Goal: Task Accomplishment & Management: Manage account settings

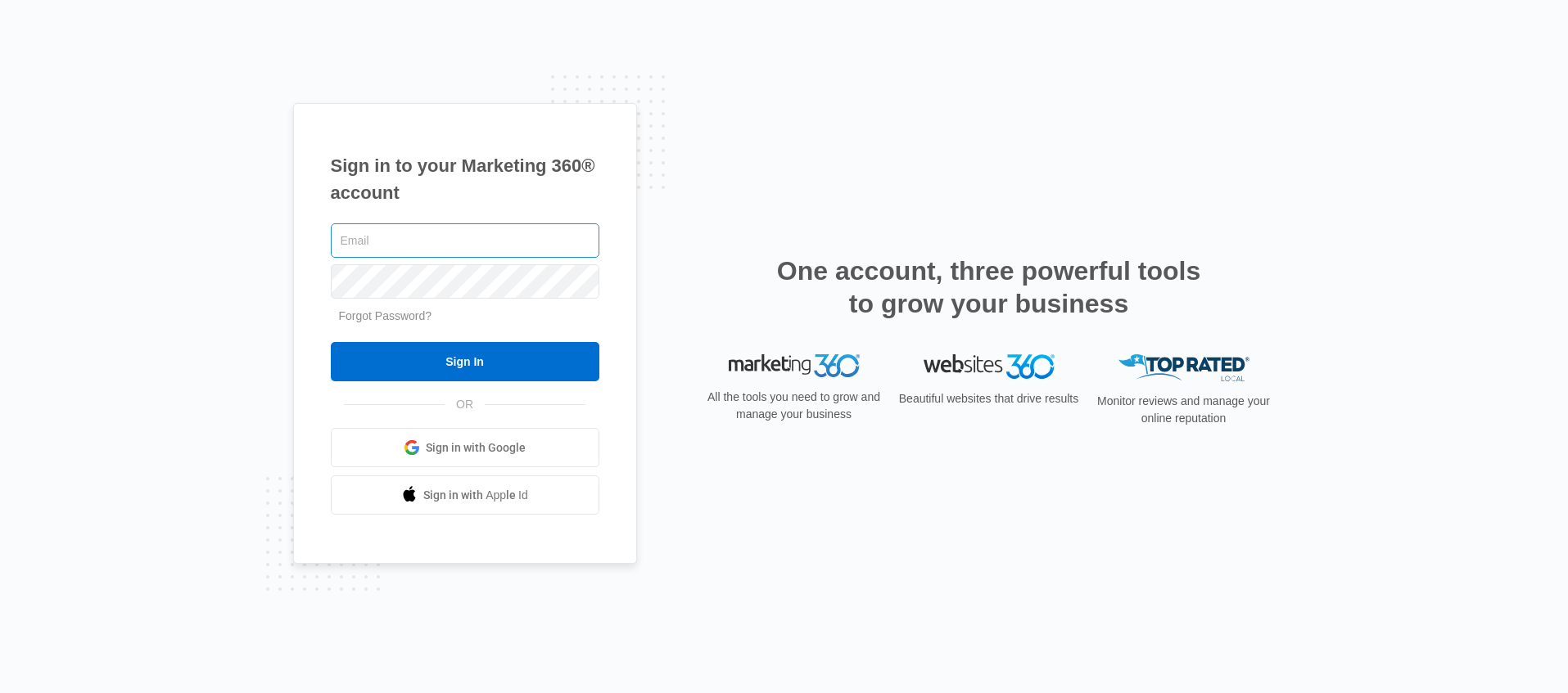
click at [421, 233] on input "text" at bounding box center [465, 241] width 269 height 35
type input "[PERSON_NAME][EMAIL_ADDRESS][PERSON_NAME][DOMAIN_NAME]"
click at [328, 282] on div "Sign in to your Marketing 360® account brittany.anderson@madwire.com Forgot Pas…" at bounding box center [465, 335] width 344 height 462
click at [331, 342] on input "Sign In" at bounding box center [465, 361] width 269 height 39
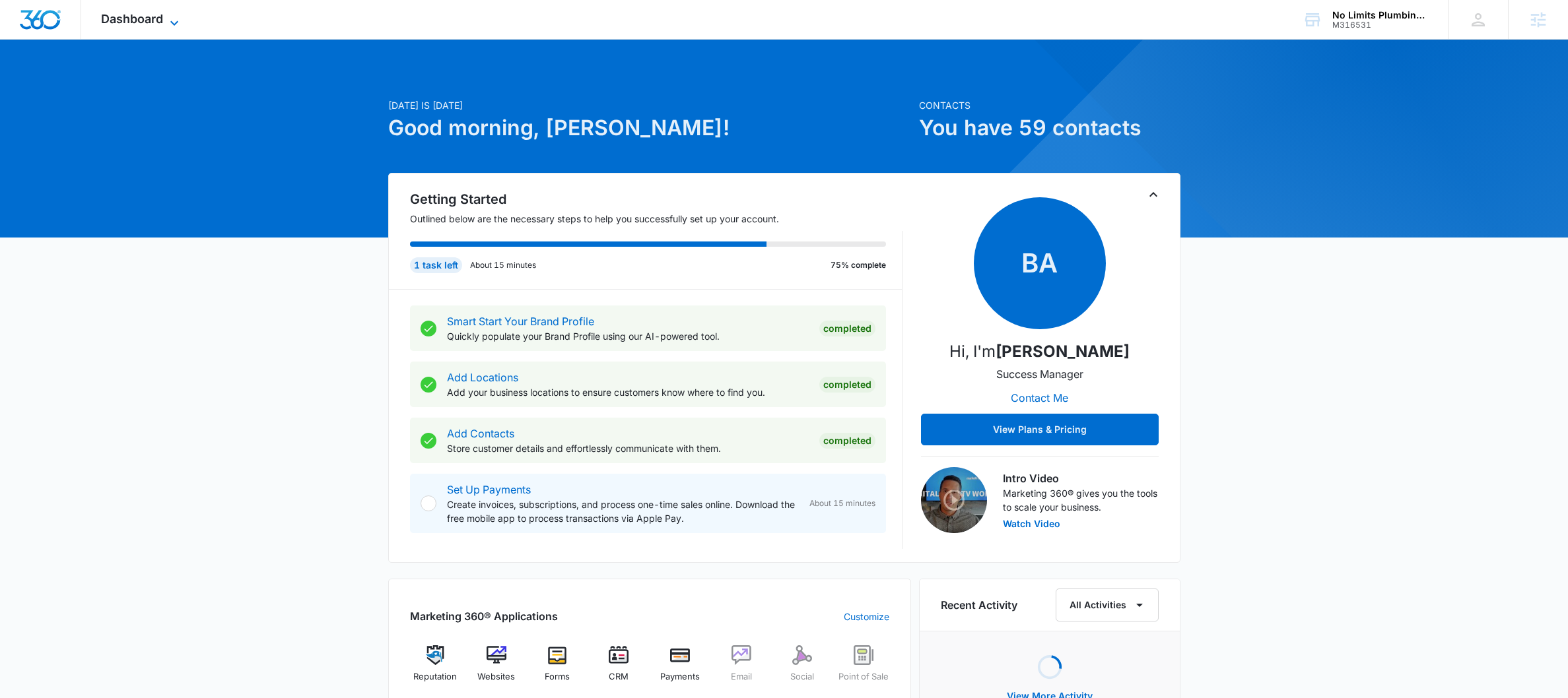
click at [118, 18] on span "Dashboard" at bounding box center [132, 19] width 62 height 14
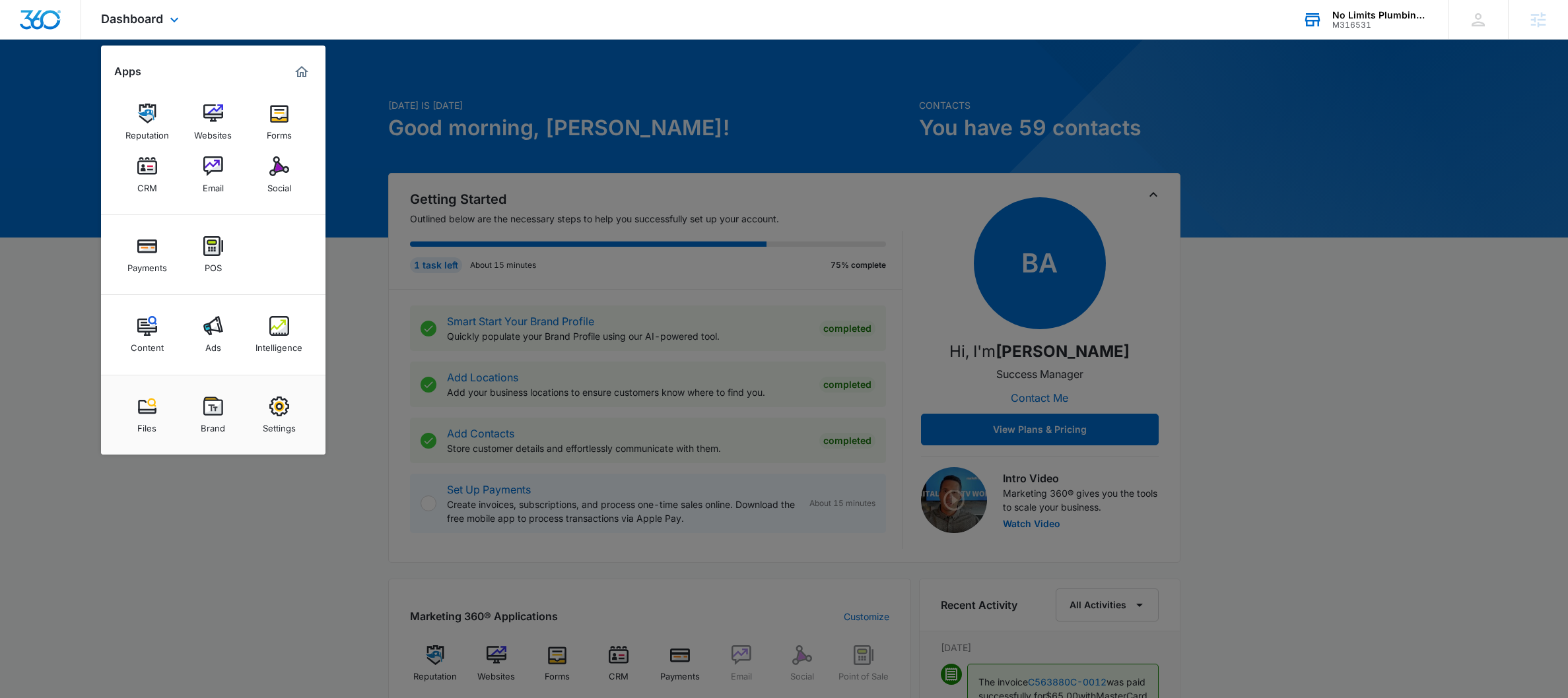
click at [1396, 28] on div "M316531" at bounding box center [1380, 25] width 97 height 9
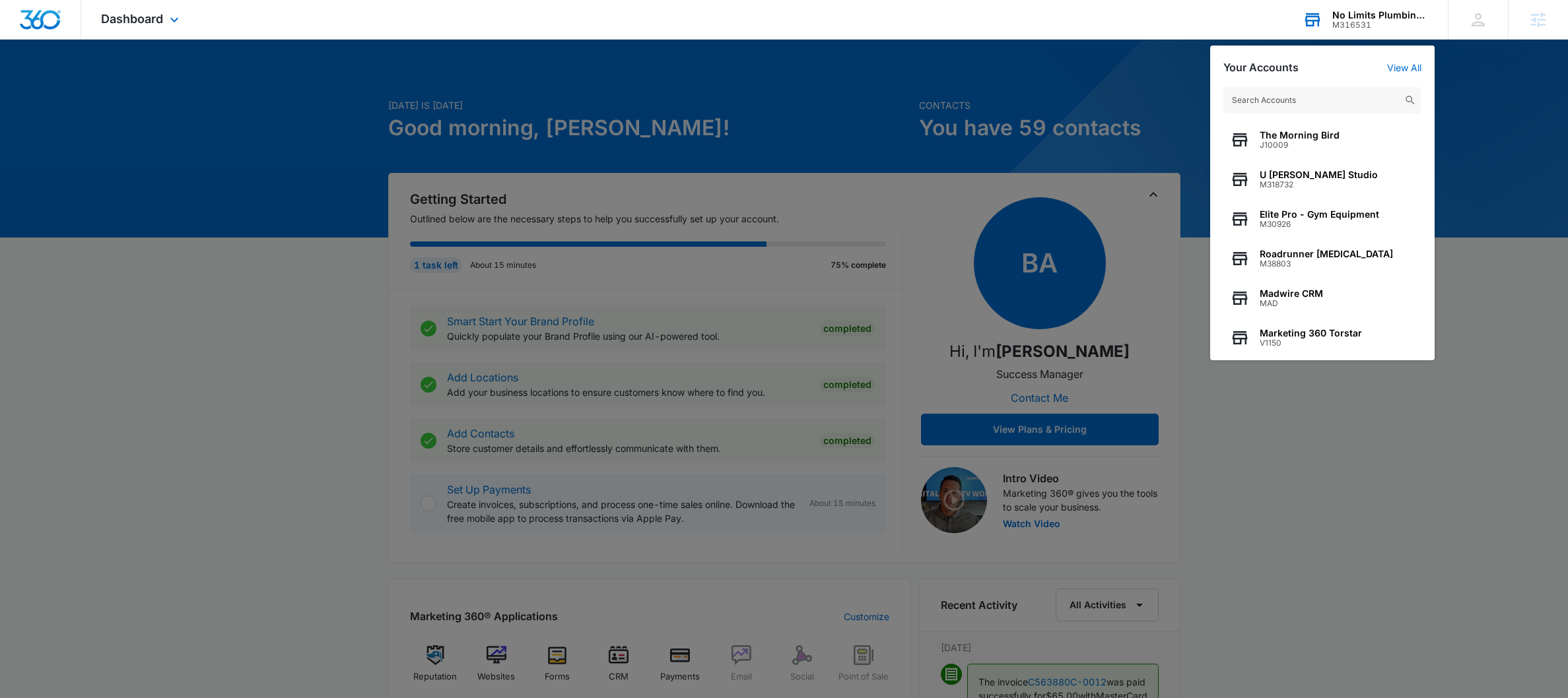
click at [1346, 107] on input "text" at bounding box center [1322, 100] width 198 height 26
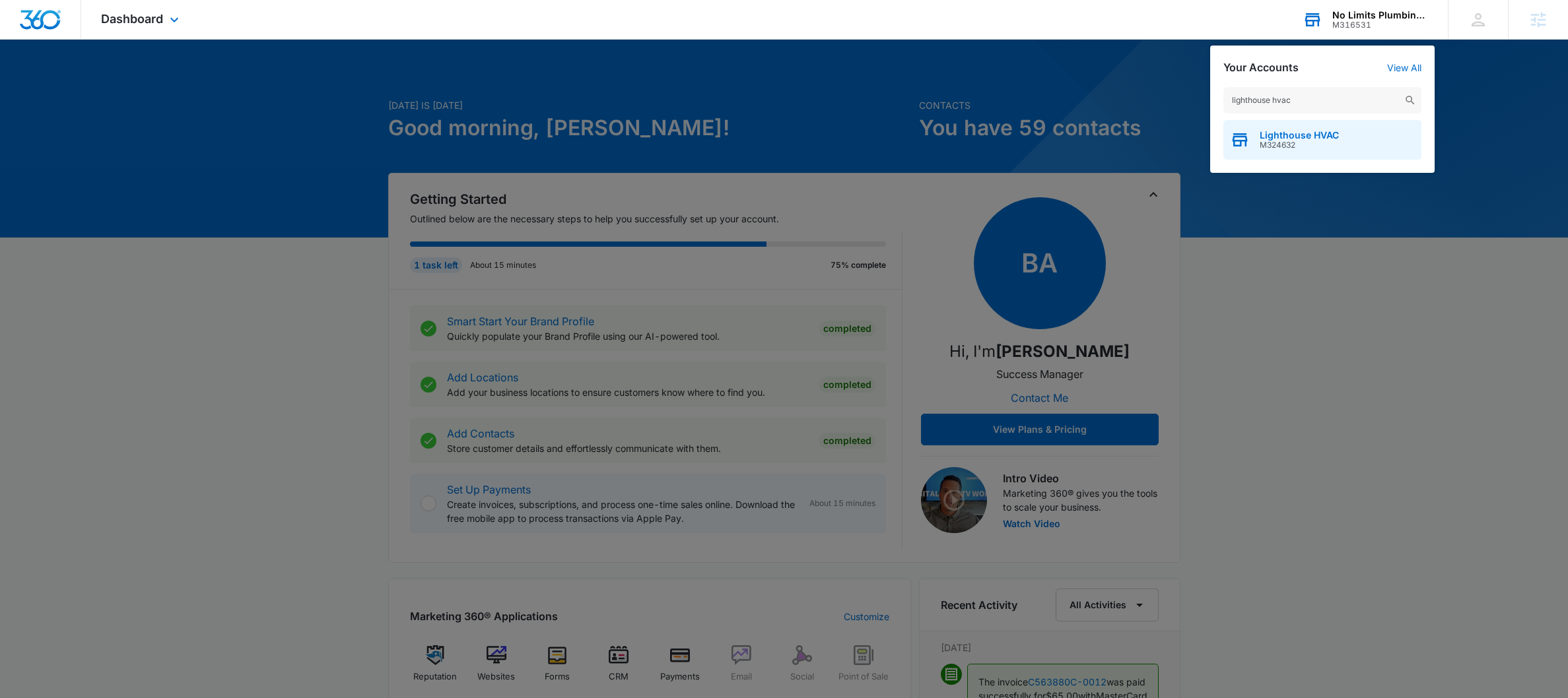
type input "lighthouse hvac"
click at [1314, 152] on div "Lighthouse HVAC M324632" at bounding box center [1322, 139] width 198 height 39
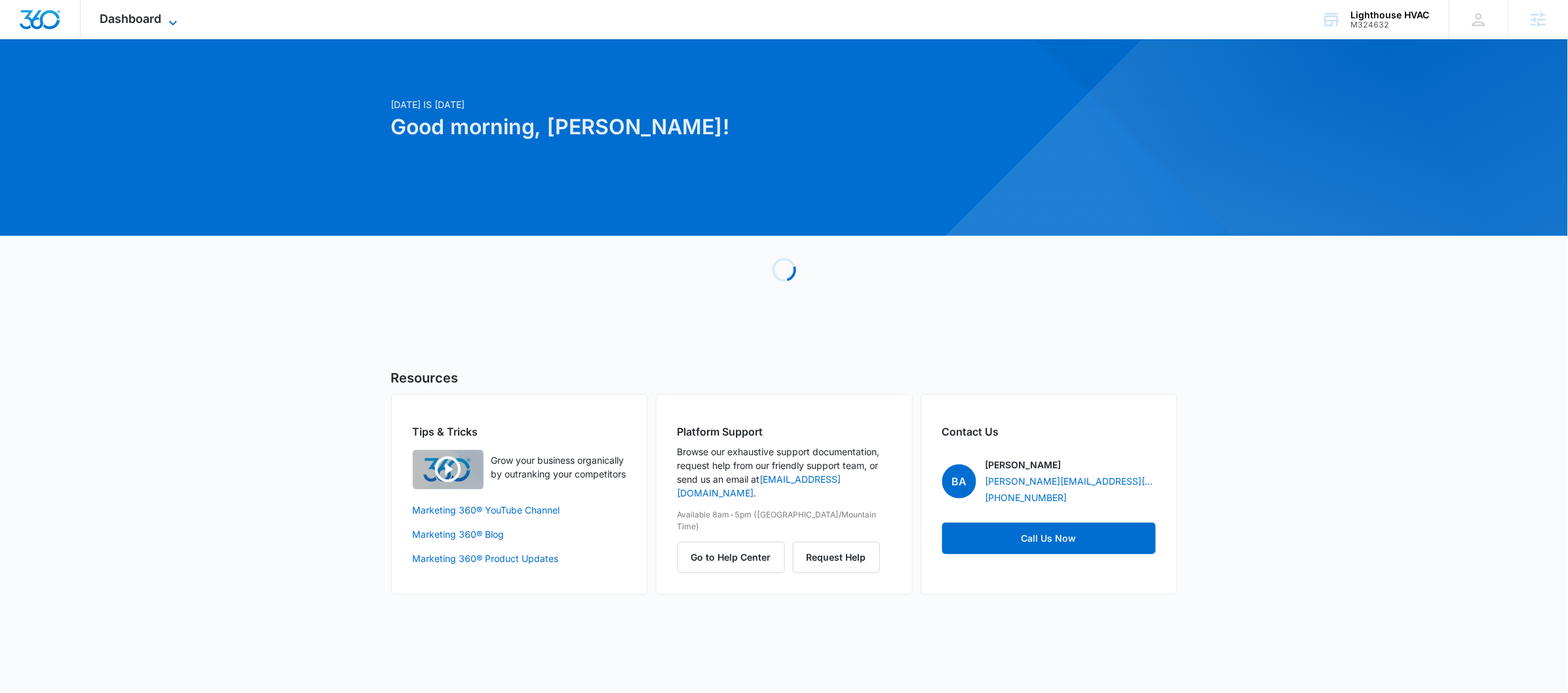
click at [173, 11] on div "Dashboard Apps Reputation CRM Email Social POS Content Ads Intelligence Files B…" at bounding box center [140, 19] width 120 height 38
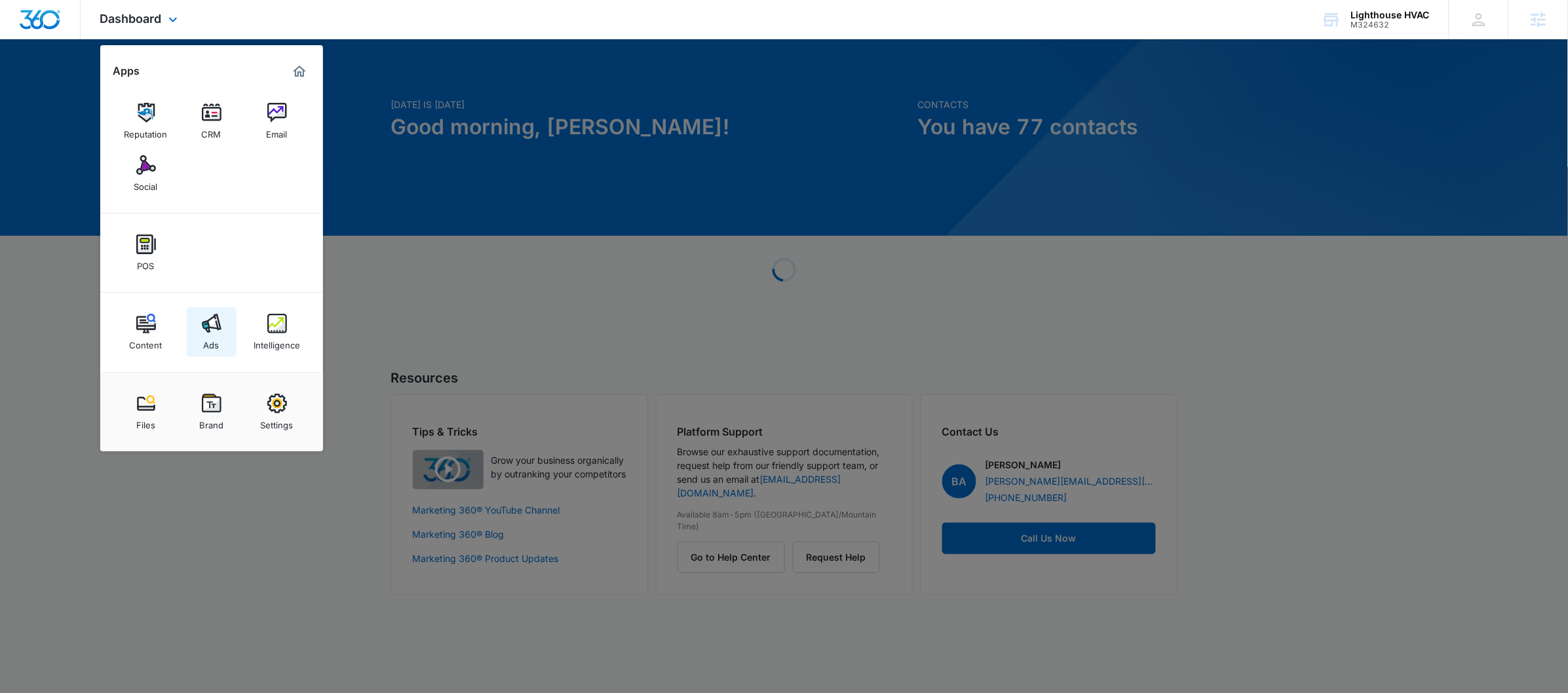
click at [216, 327] on img at bounding box center [212, 324] width 20 height 20
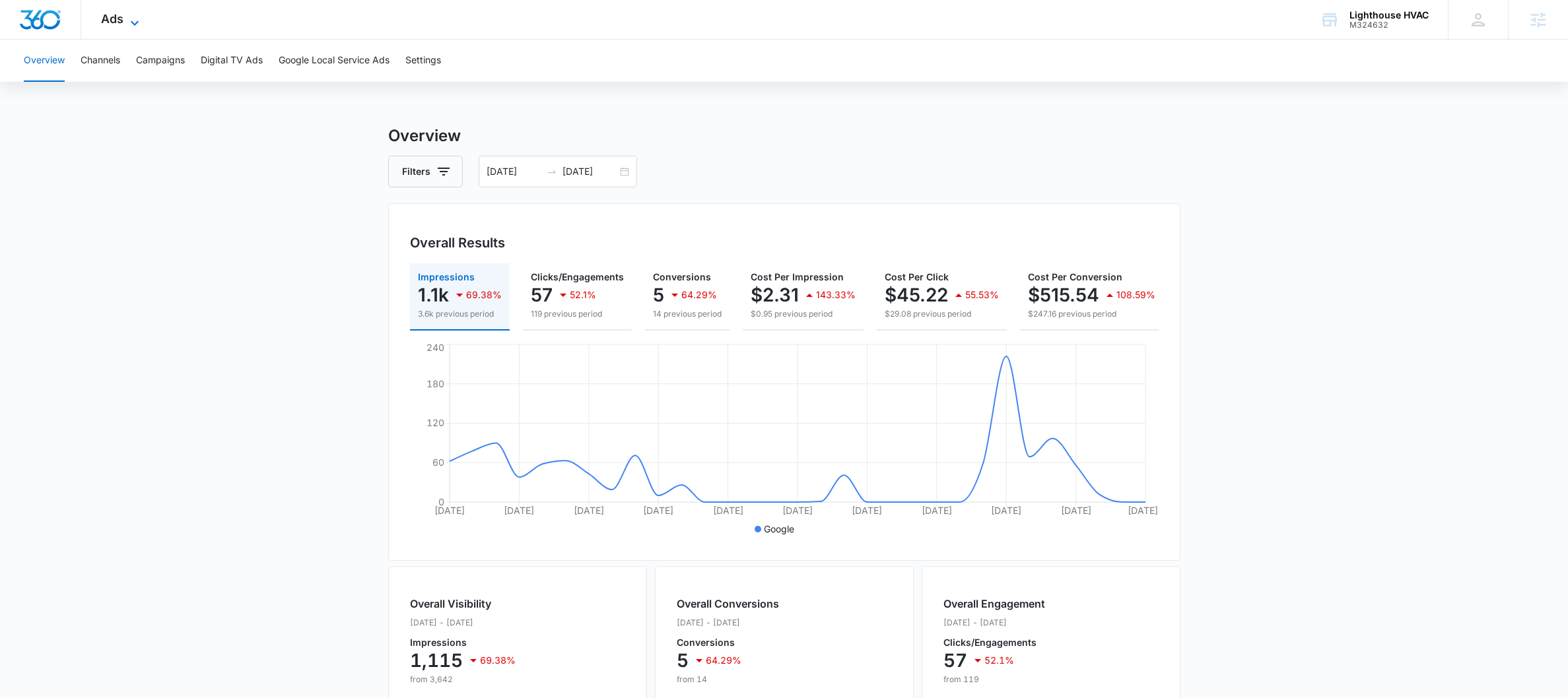
click at [112, 19] on span "Ads" at bounding box center [112, 19] width 22 height 14
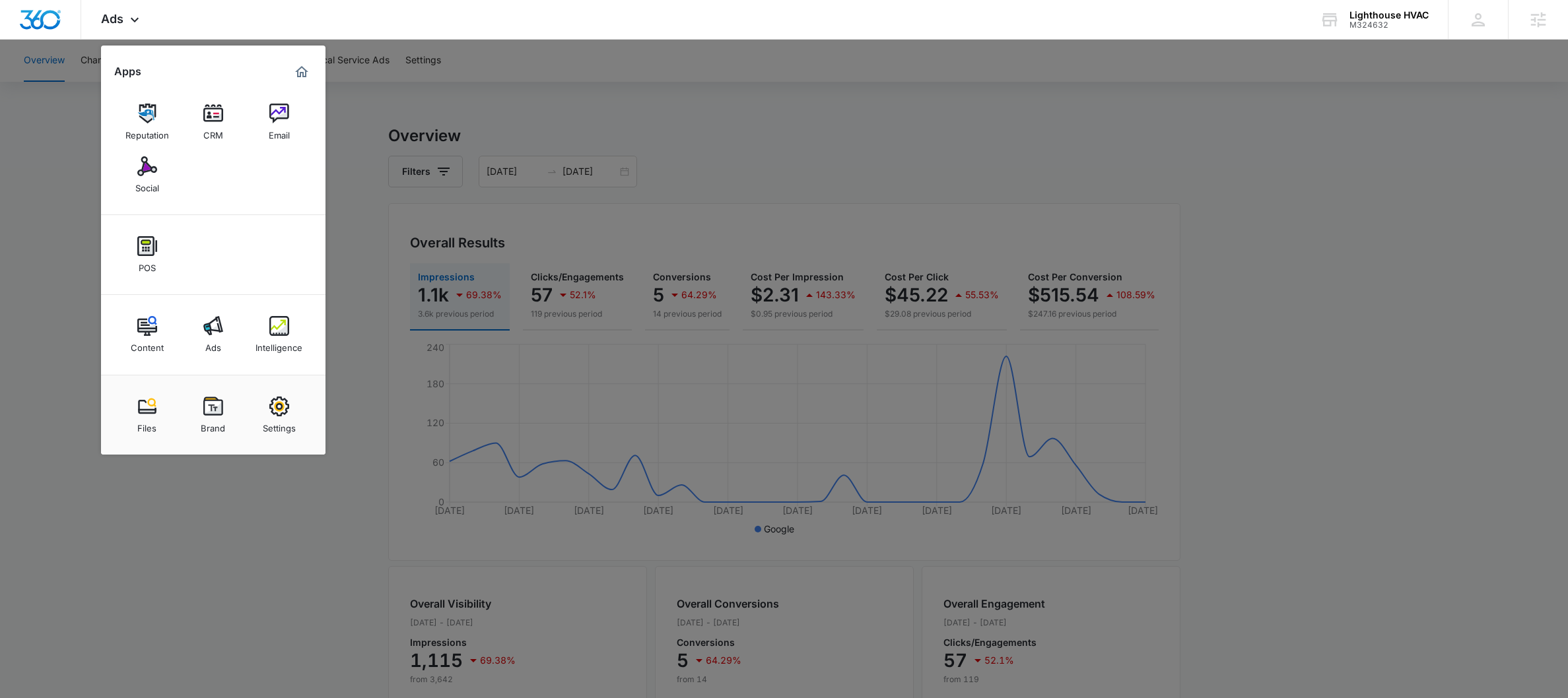
click at [364, 179] on div at bounding box center [784, 349] width 1568 height 698
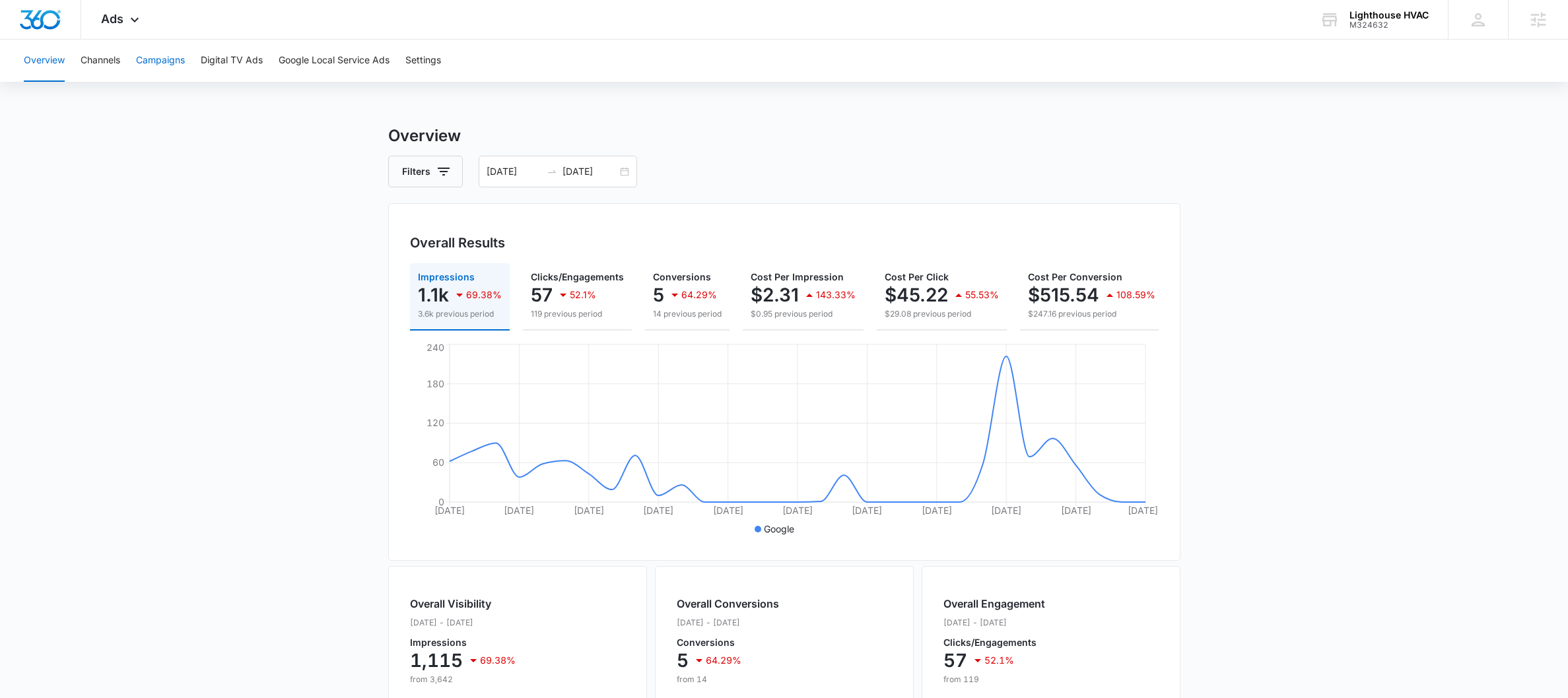
click at [145, 67] on button "Campaigns" at bounding box center [160, 60] width 49 height 43
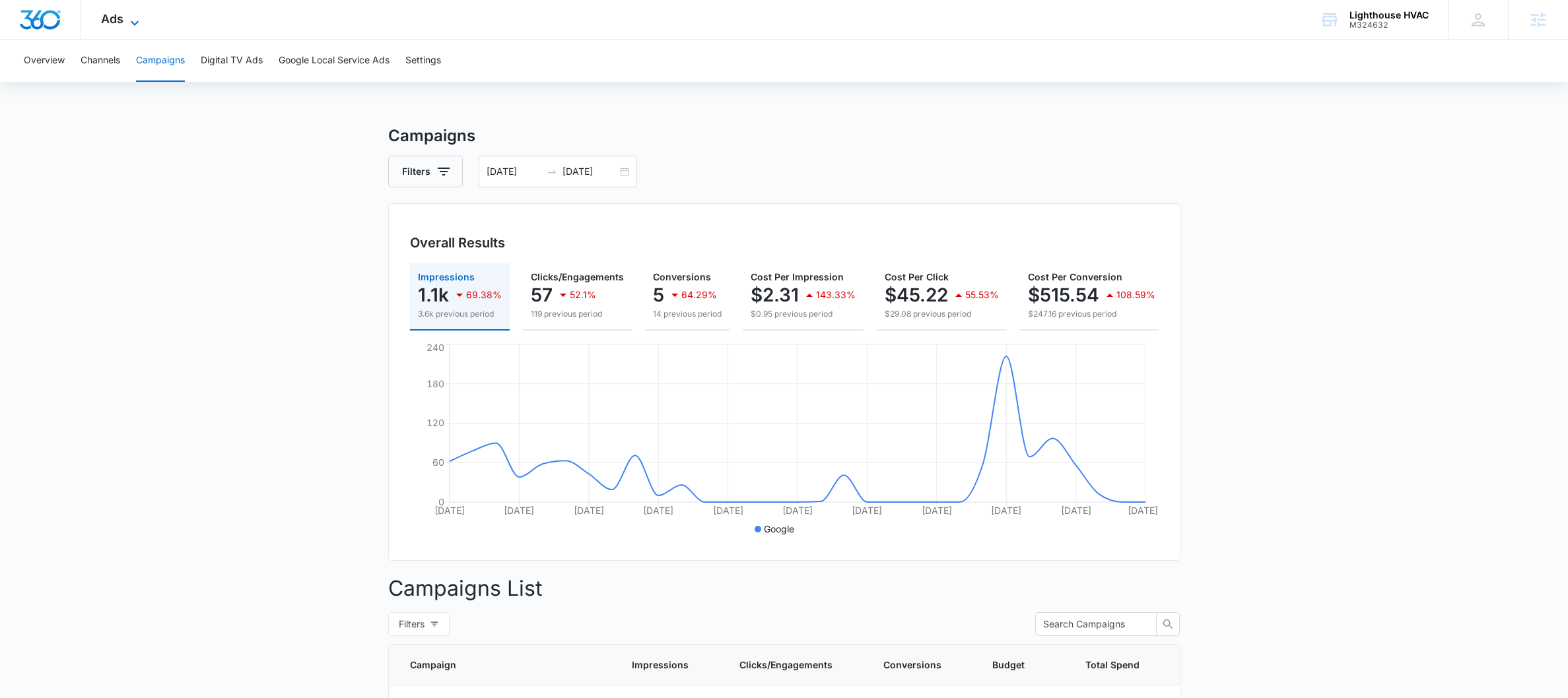
click at [127, 18] on icon at bounding box center [135, 23] width 15 height 15
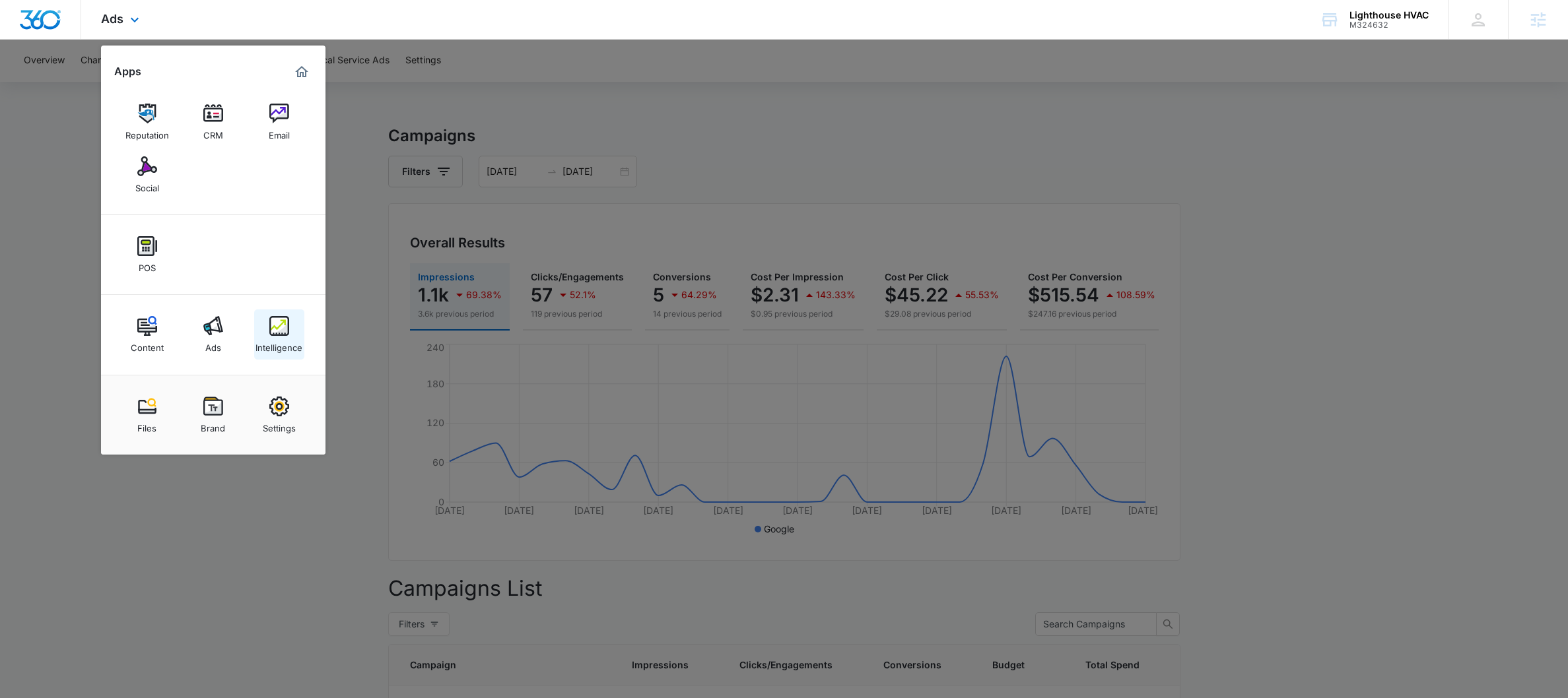
click at [287, 330] on img at bounding box center [279, 326] width 20 height 20
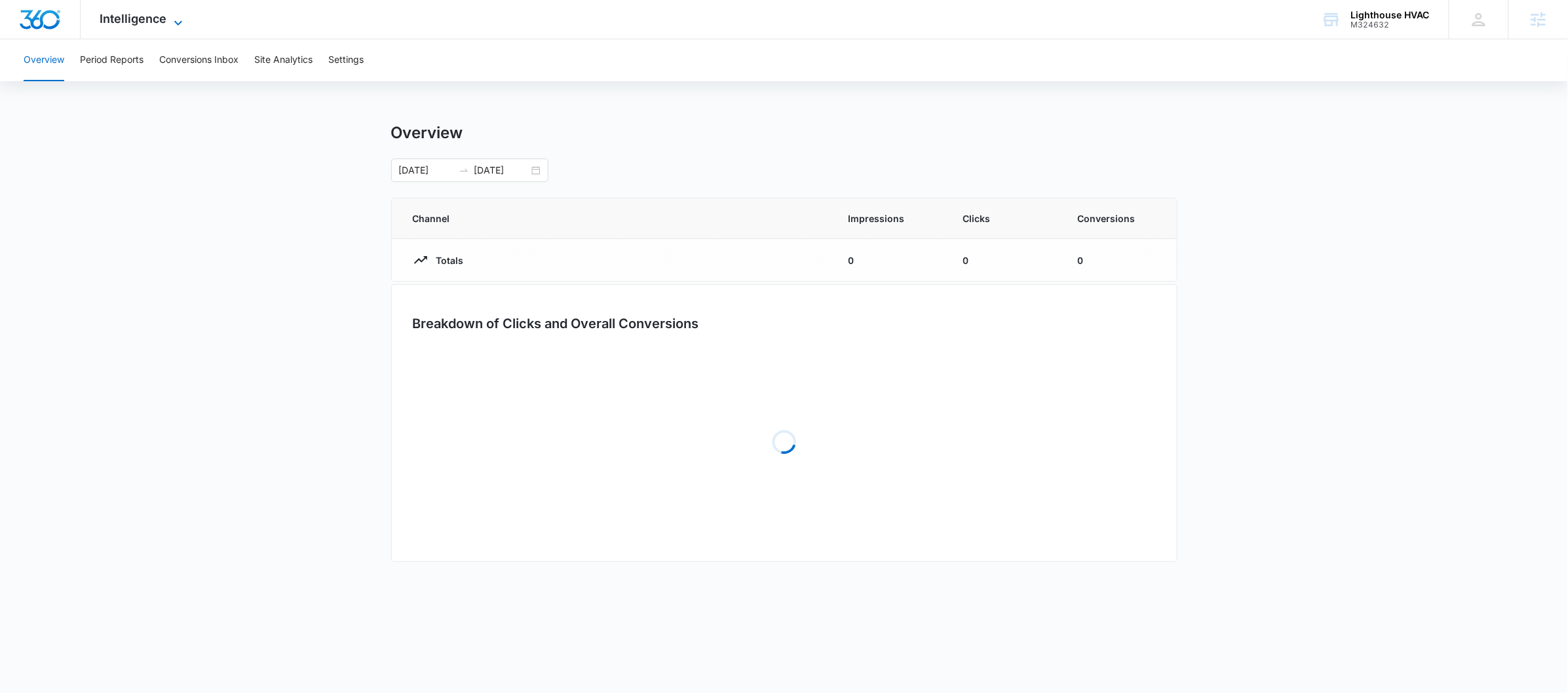
click at [136, 20] on span "Intelligence" at bounding box center [134, 18] width 67 height 14
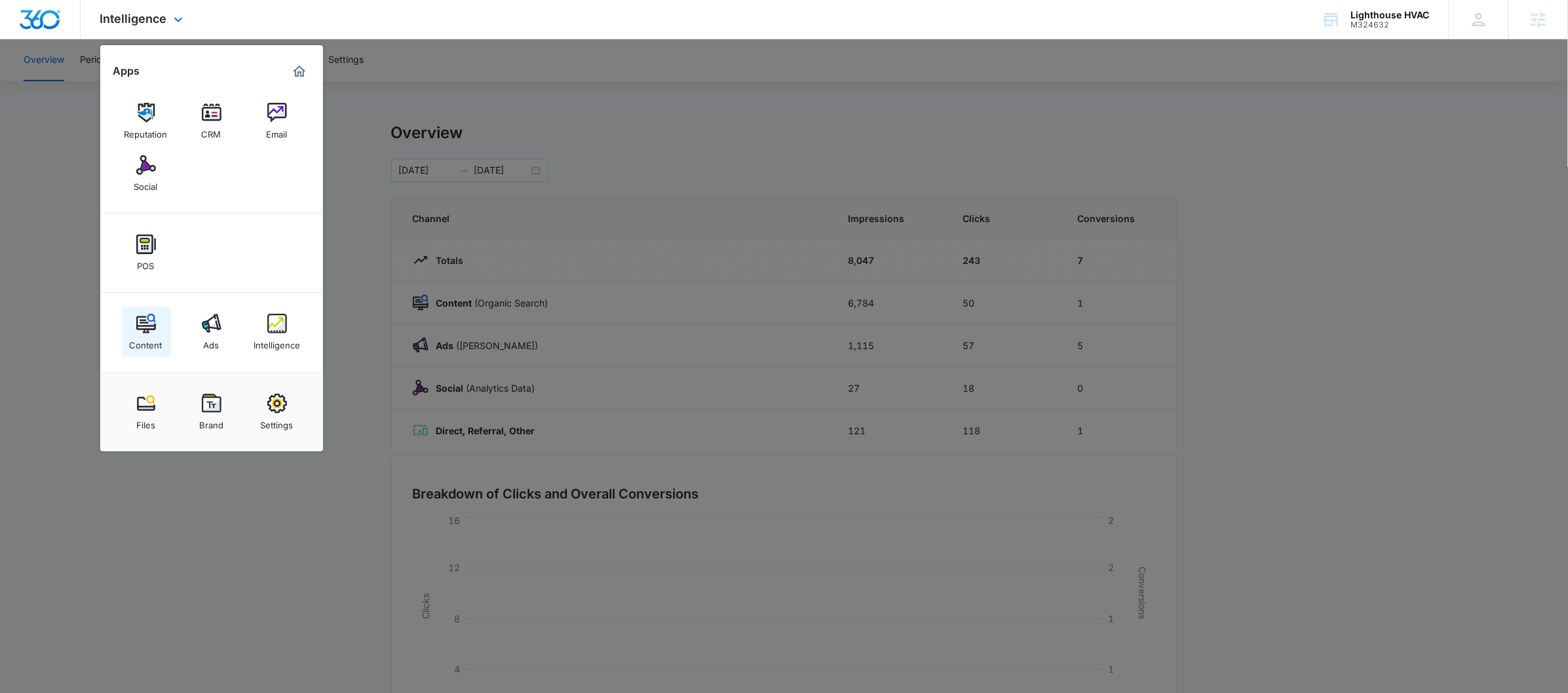
click at [137, 344] on div "Content" at bounding box center [146, 342] width 33 height 17
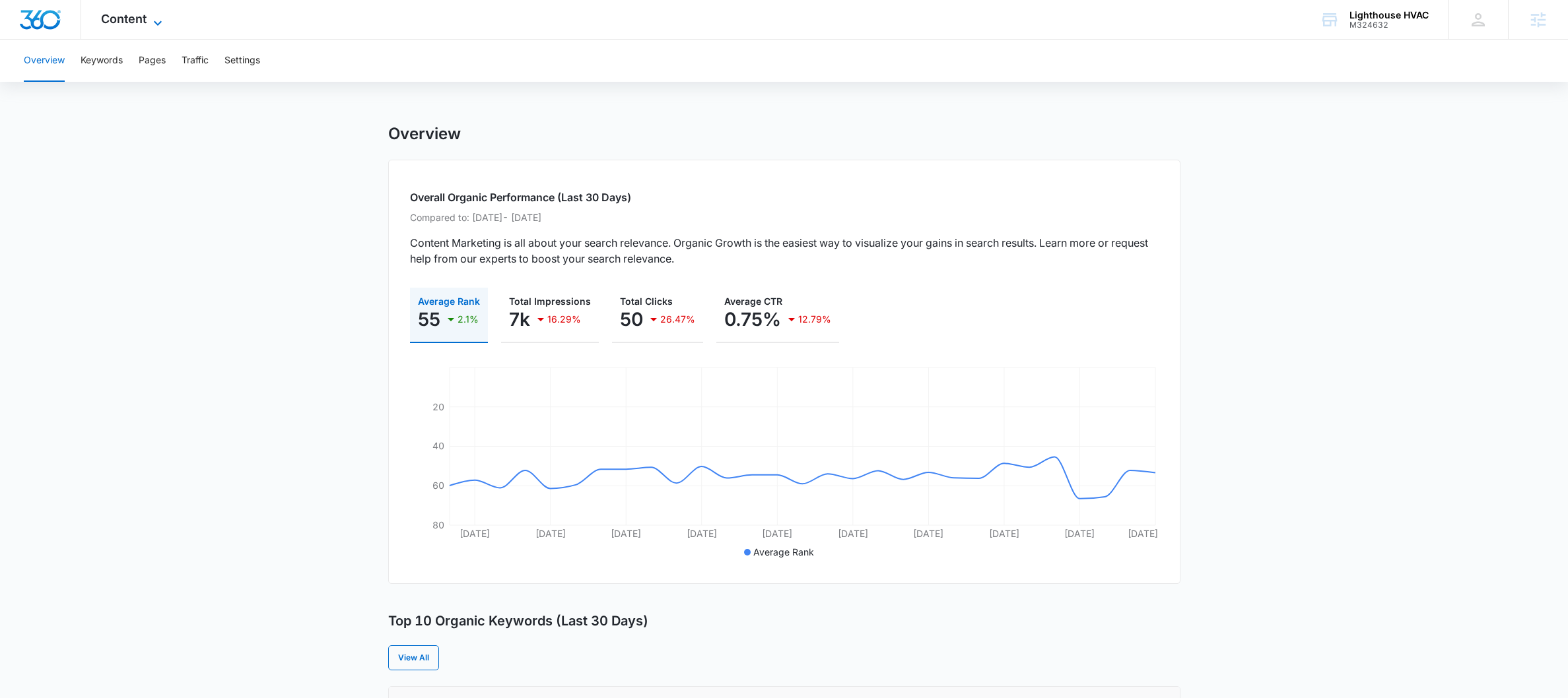
click at [162, 18] on icon at bounding box center [158, 23] width 15 height 15
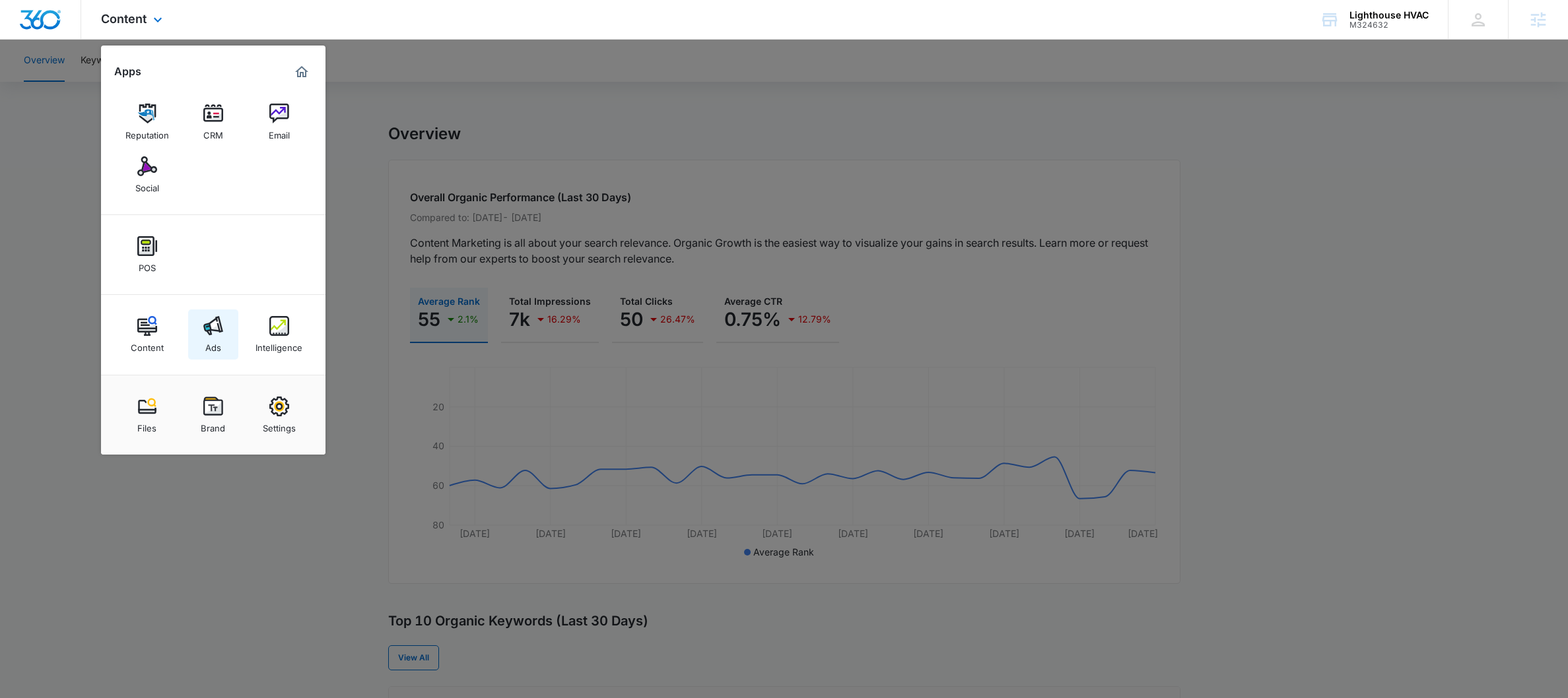
click at [196, 338] on link "Ads" at bounding box center [213, 335] width 50 height 50
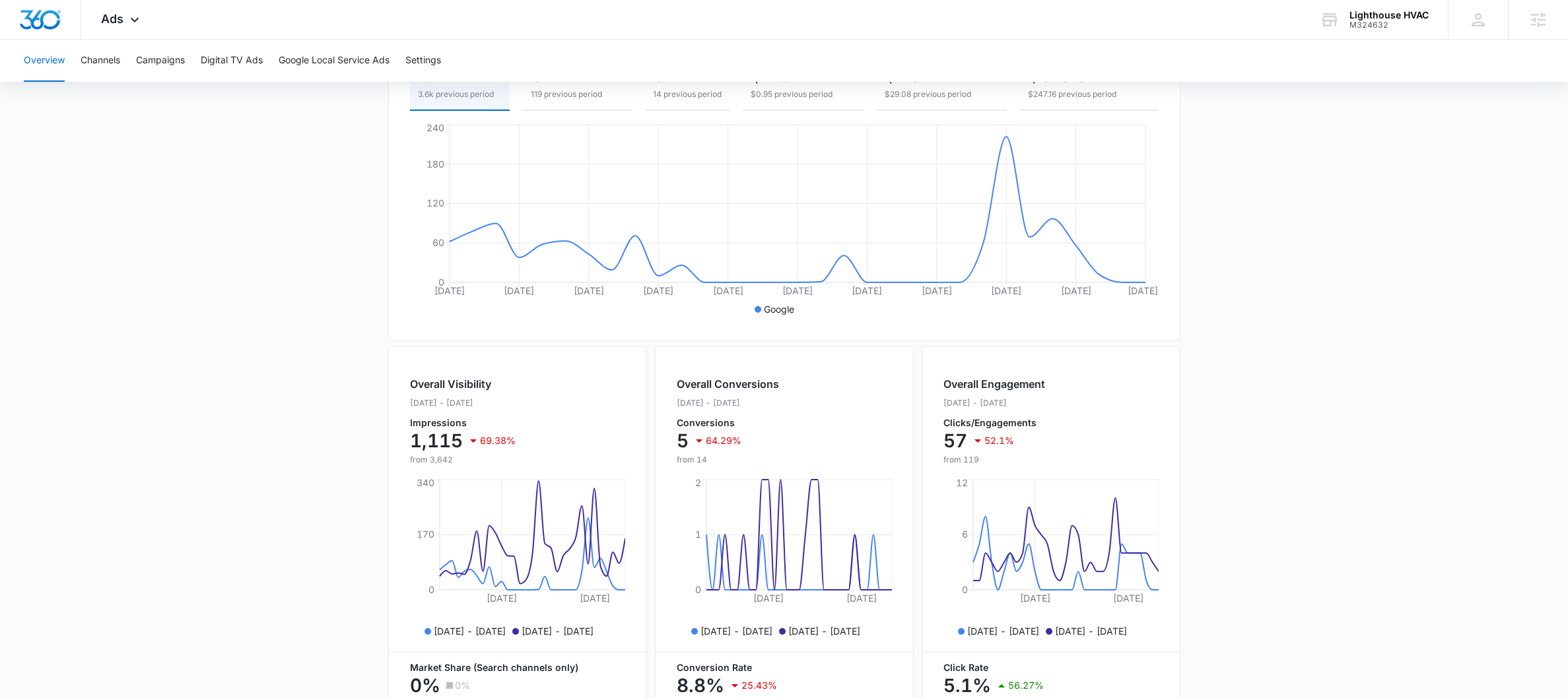
scroll to position [385, 0]
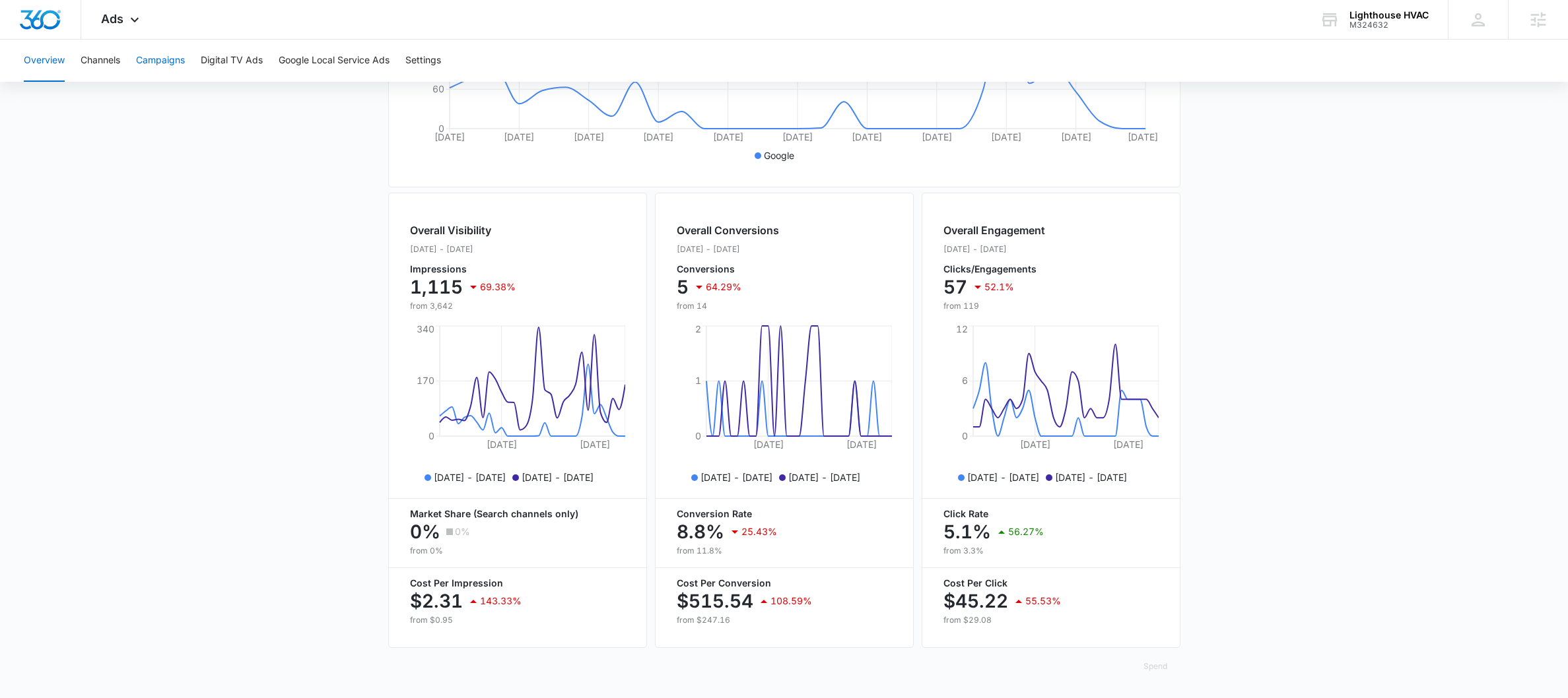
click at [152, 53] on button "Campaigns" at bounding box center [160, 60] width 49 height 43
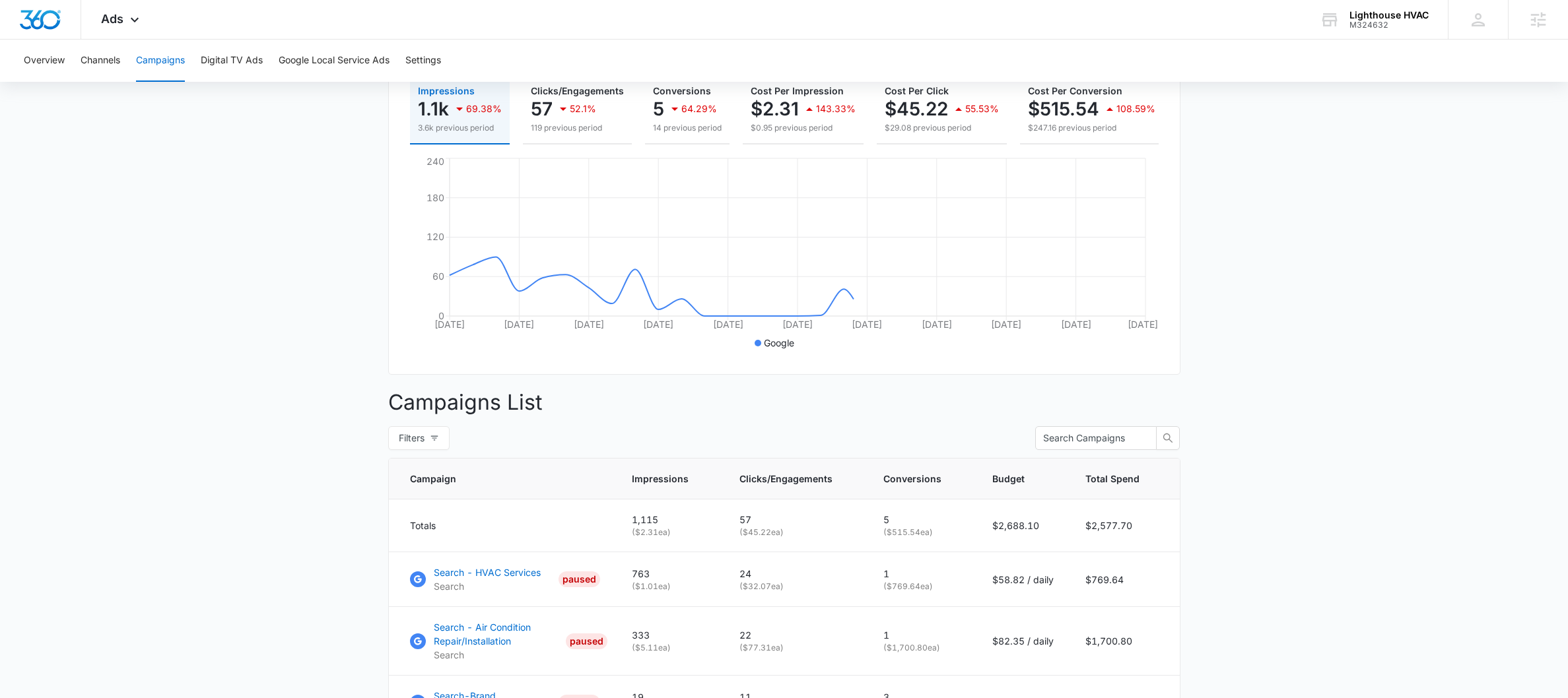
scroll to position [324, 0]
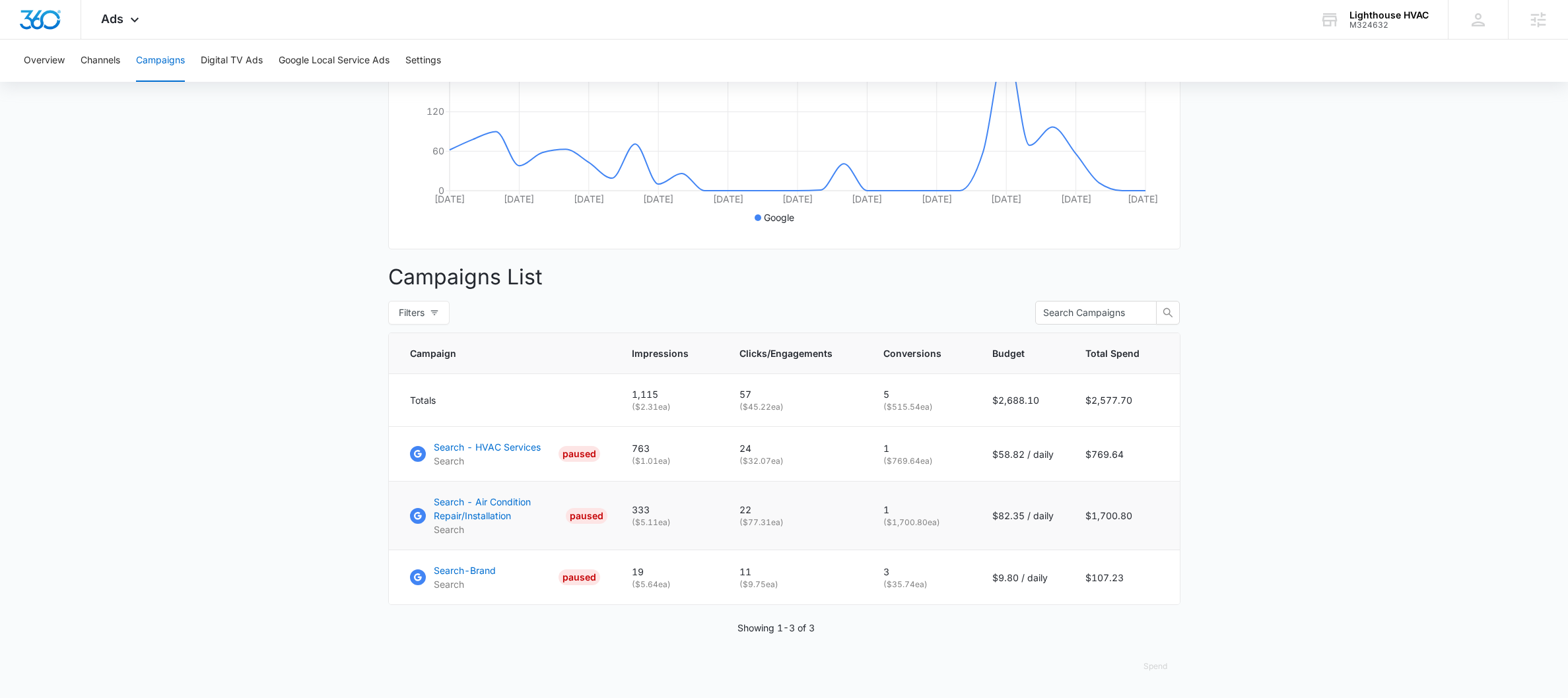
drag, startPoint x: 933, startPoint y: 524, endPoint x: 865, endPoint y: 517, distance: 68.4
click at [865, 517] on tr "Search - Air Condition Repair/Installation Search PAUSED 333 ( $5.11 ea) 22 ( $…" at bounding box center [784, 516] width 791 height 69
click at [929, 537] on td "1 ( $1,700.80 ea)" at bounding box center [922, 516] width 109 height 69
drag, startPoint x: 908, startPoint y: 460, endPoint x: 879, endPoint y: 457, distance: 29.2
click at [879, 457] on td "1 ( $769.64 ea)" at bounding box center [922, 455] width 109 height 55
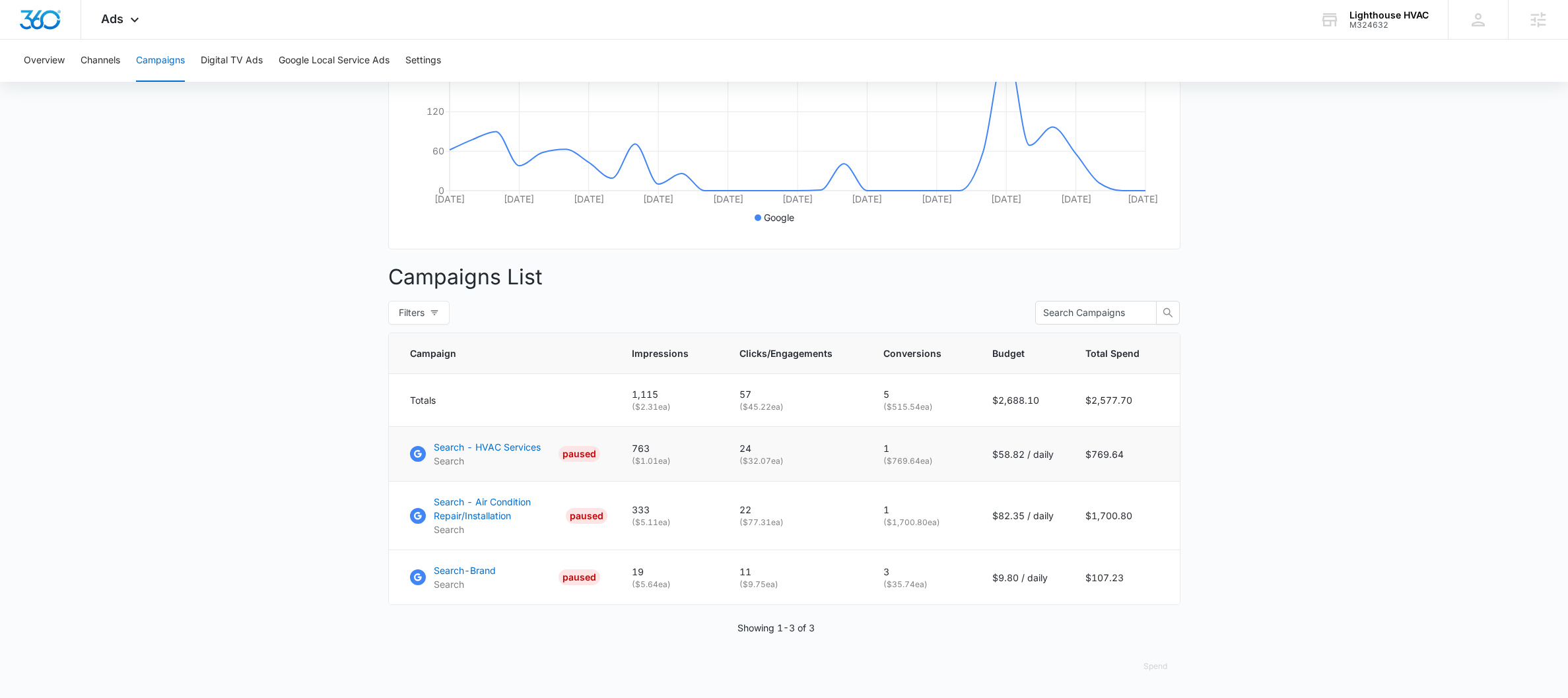
click at [868, 448] on td "24 ( $32.07 ea)" at bounding box center [796, 455] width 144 height 55
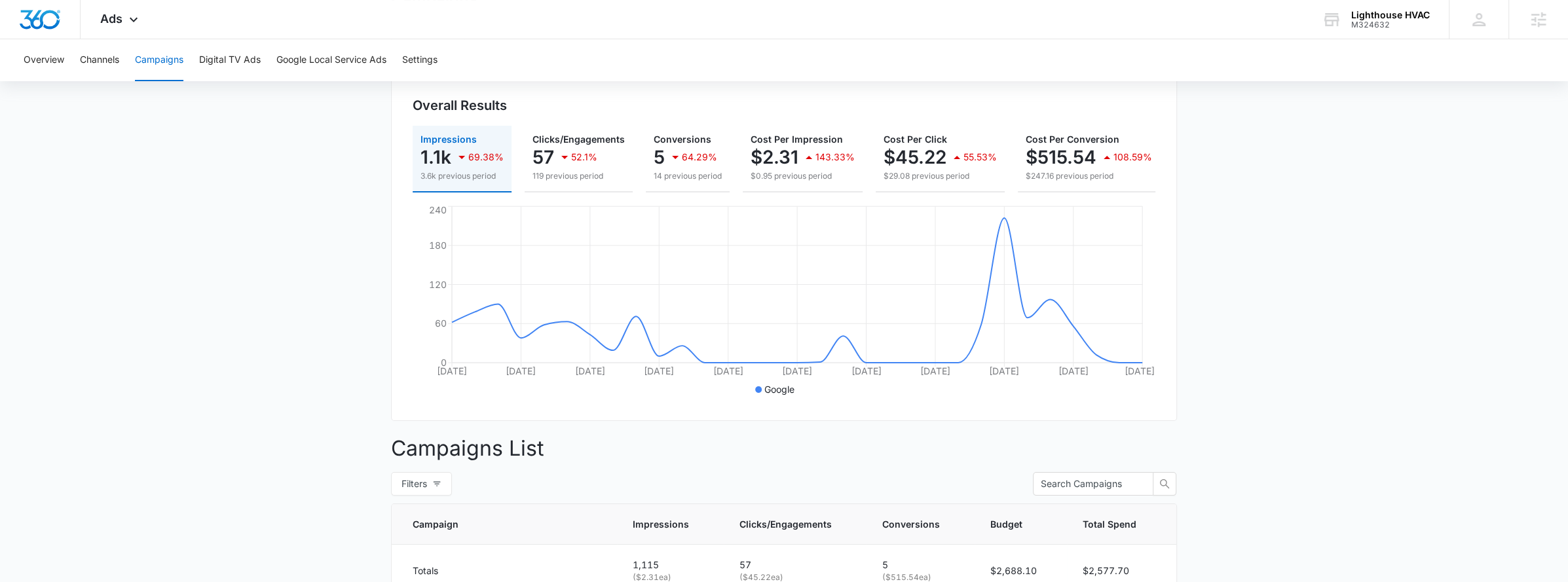
scroll to position [0, 0]
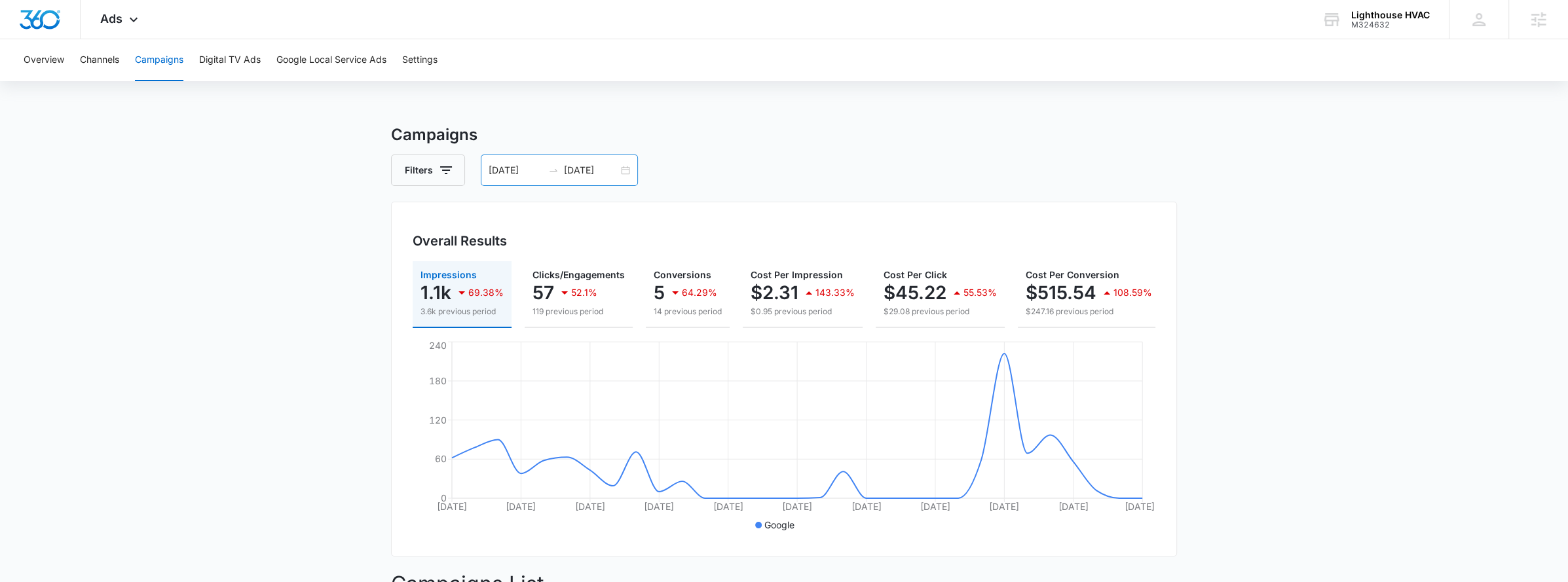
click at [626, 169] on div "[DATE] [DATE]" at bounding box center [559, 170] width 157 height 31
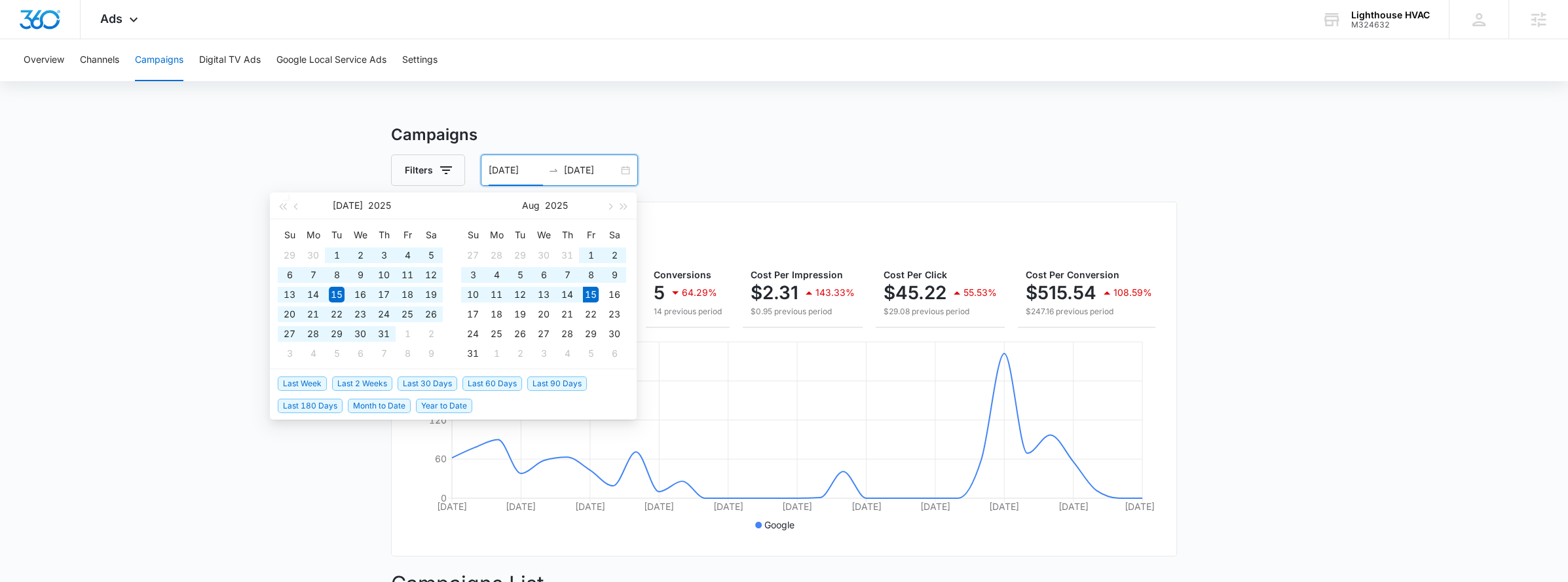
click at [494, 384] on span "Last 60 Days" at bounding box center [492, 383] width 60 height 15
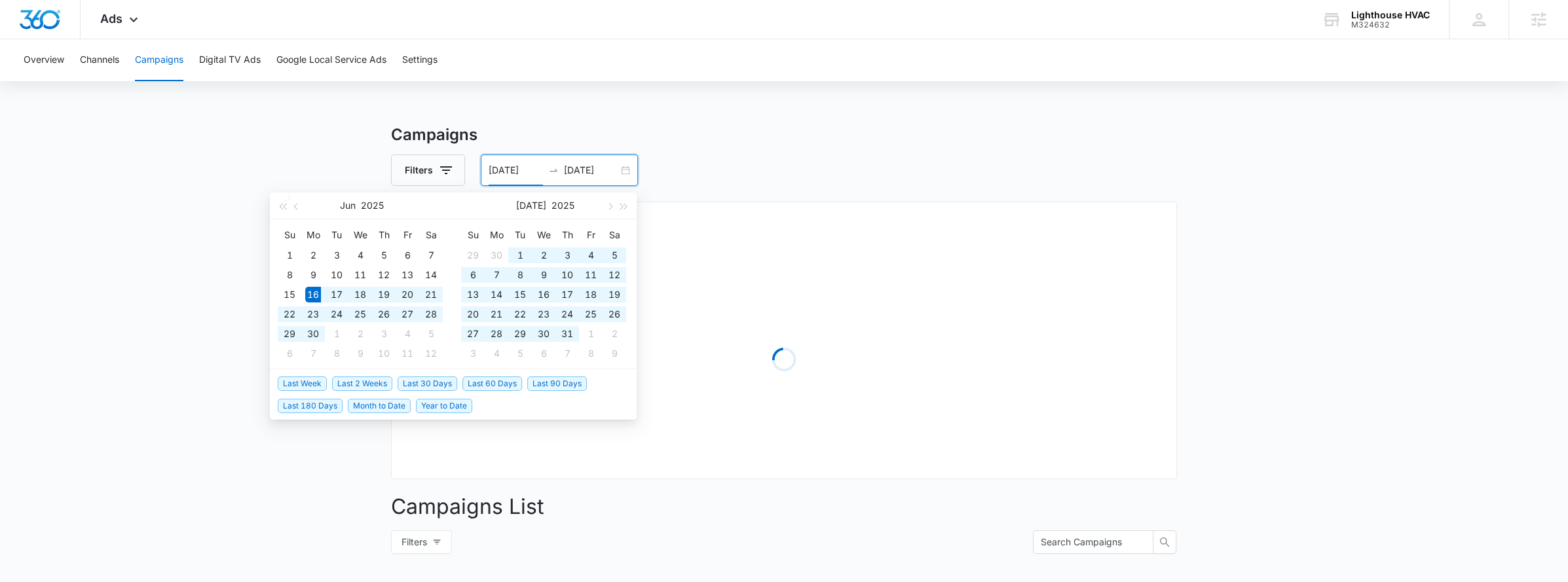
type input "[DATE]"
